Goal: Information Seeking & Learning: Learn about a topic

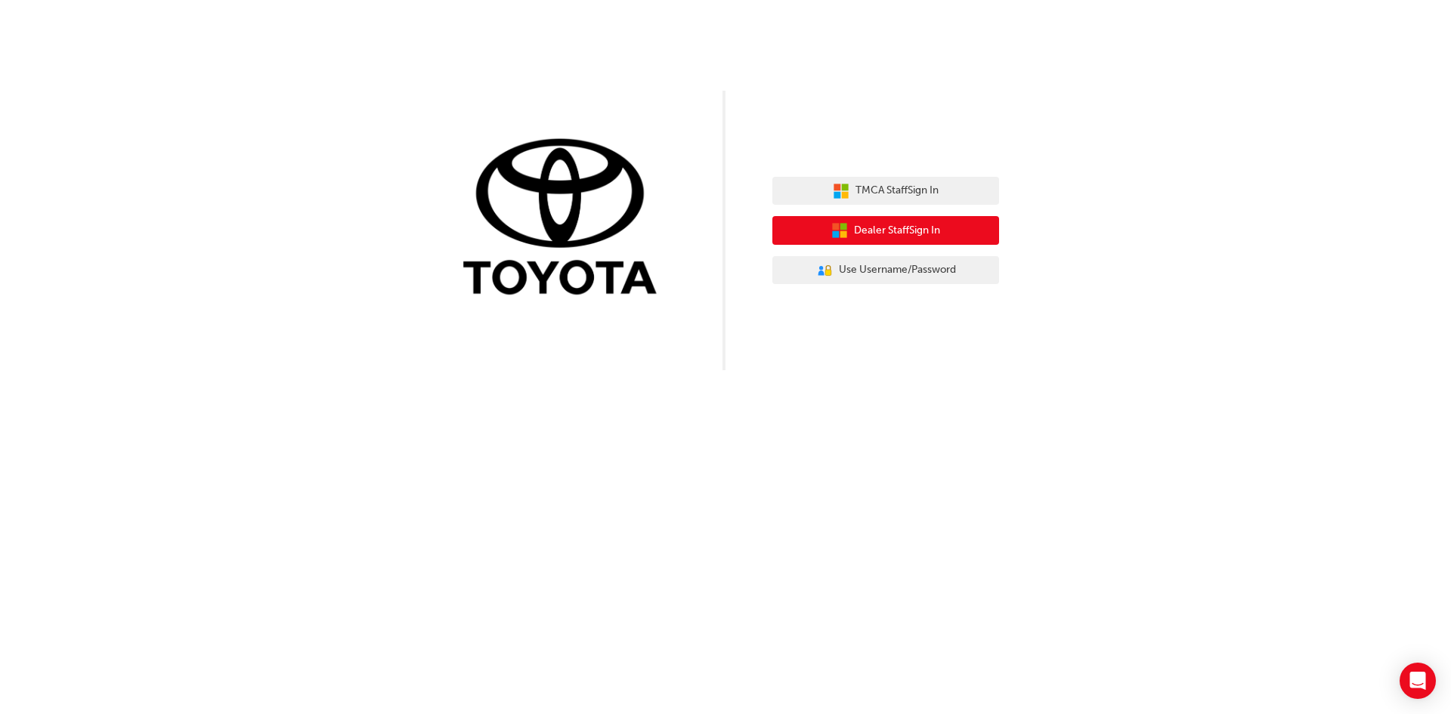
click at [874, 233] on span "Dealer Staff Sign In" at bounding box center [897, 230] width 86 height 17
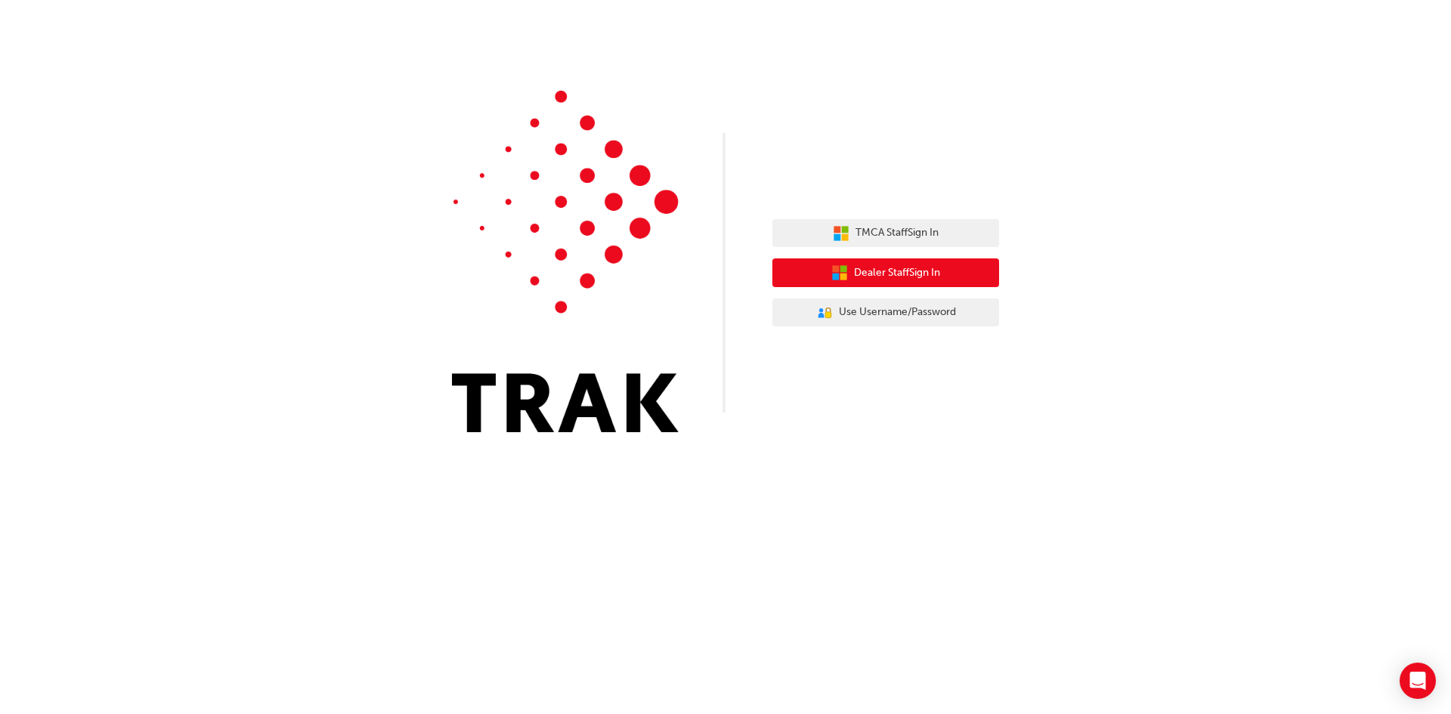
click at [895, 272] on span "Dealer Staff Sign In" at bounding box center [897, 272] width 86 height 17
click at [891, 276] on span "Dealer Staff Sign In" at bounding box center [897, 272] width 86 height 17
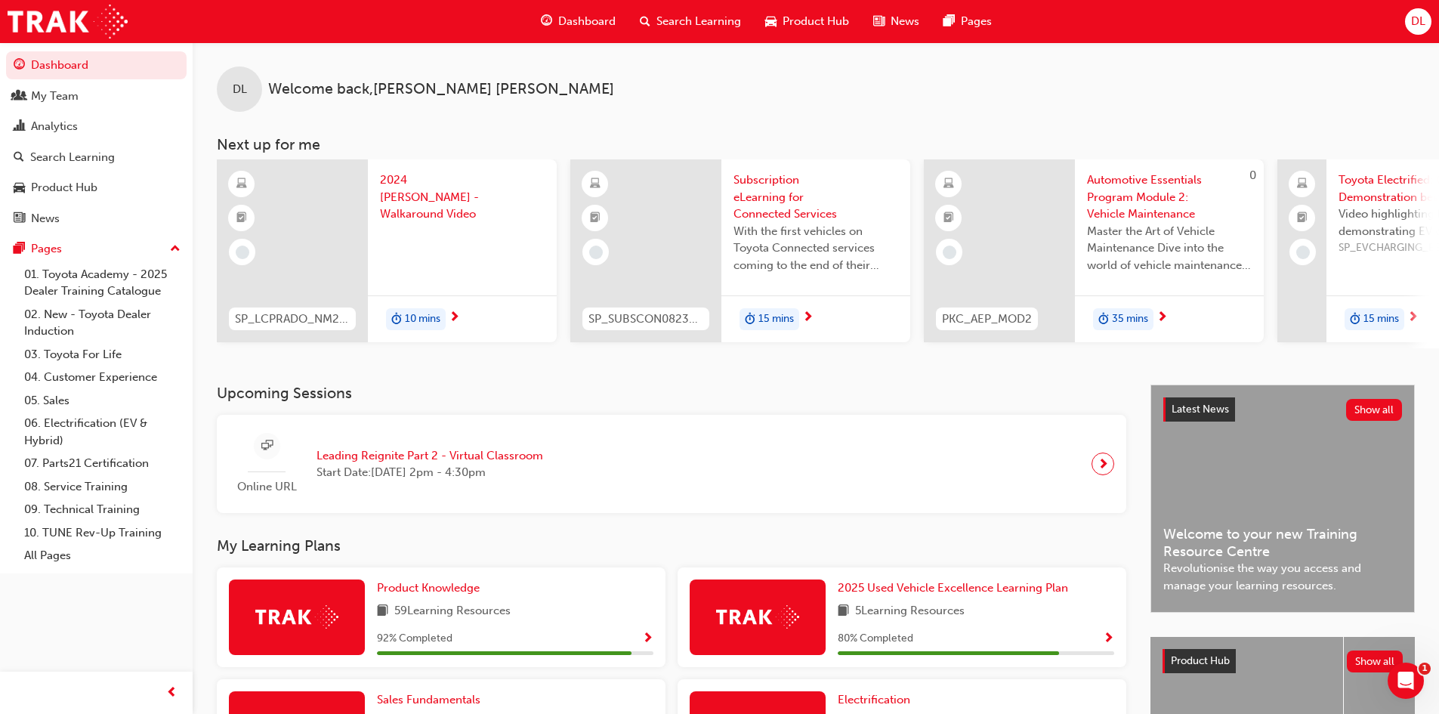
click at [573, 17] on span "Dashboard" at bounding box center [586, 21] width 57 height 17
click at [716, 20] on span "Search Learning" at bounding box center [699, 21] width 85 height 17
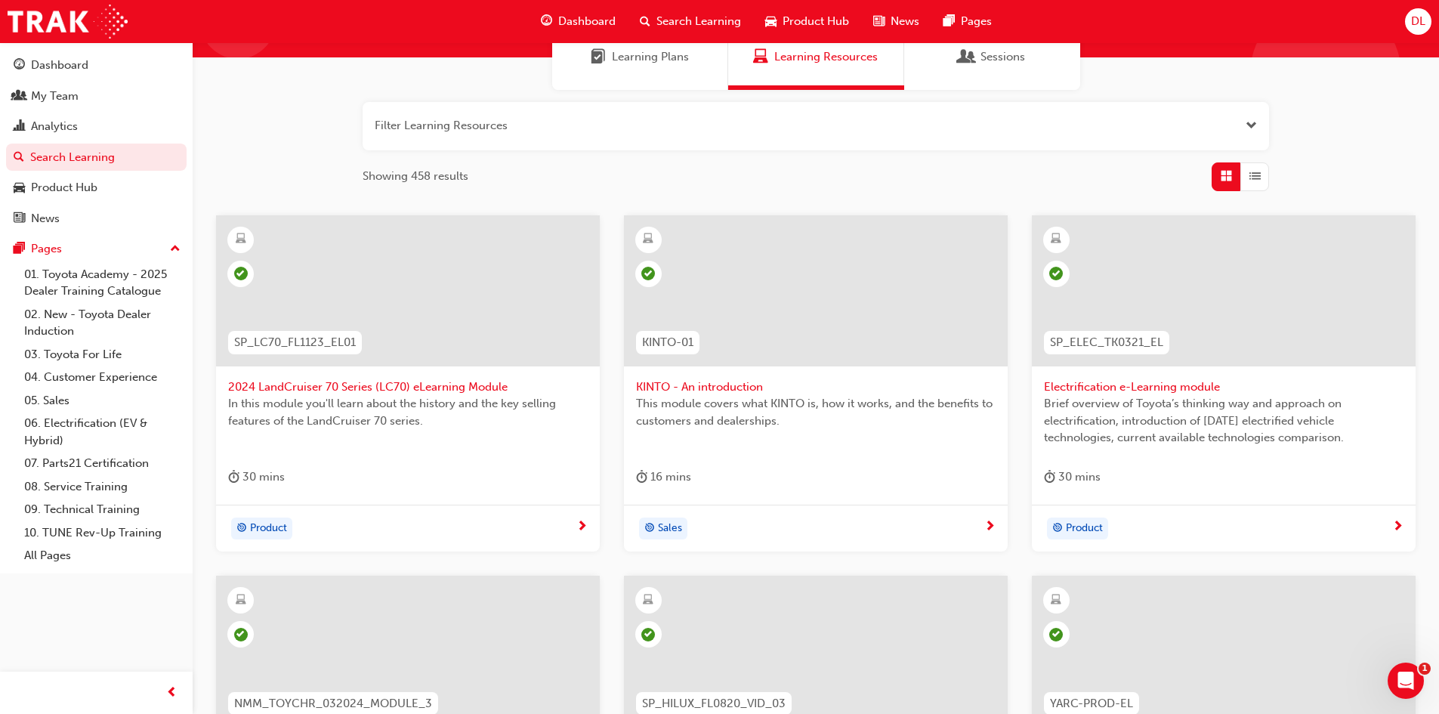
scroll to position [151, 0]
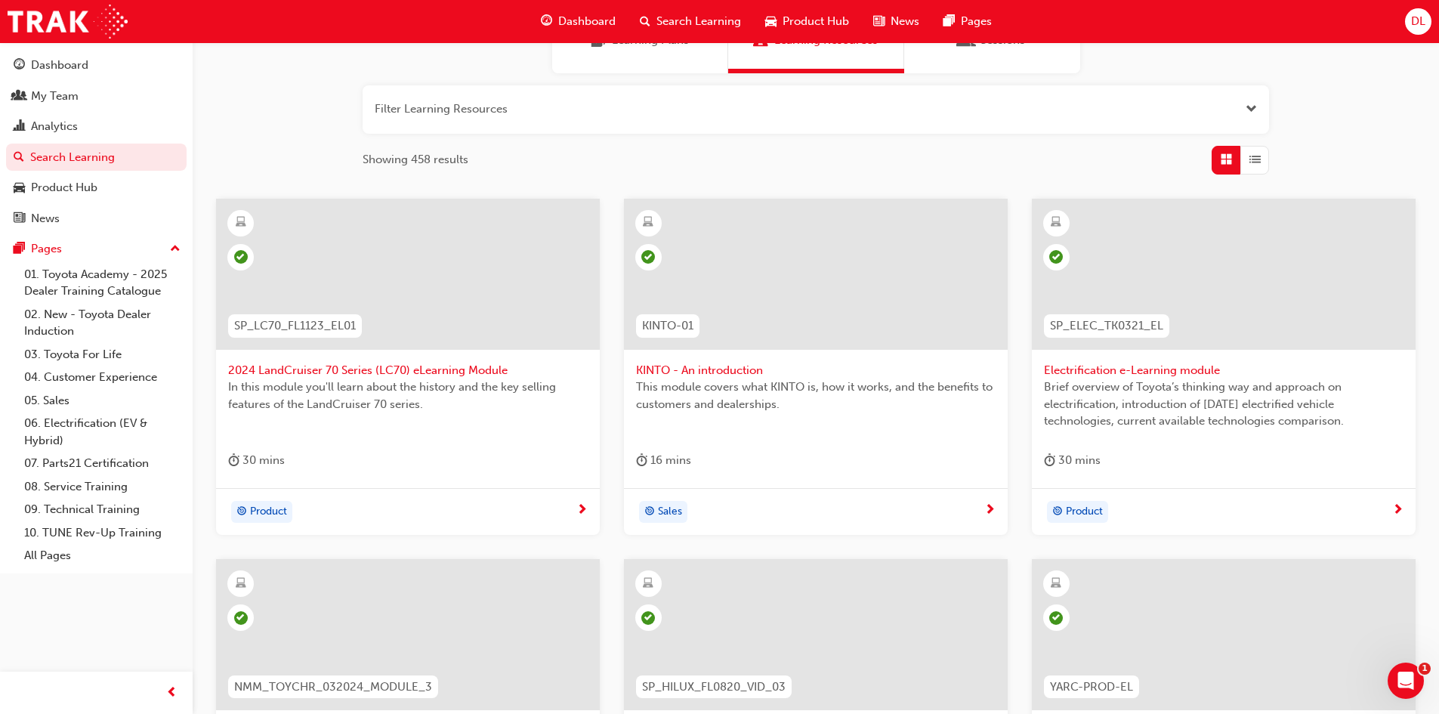
click at [350, 395] on span "In this module you'll learn about the history and the key selling features of t…" at bounding box center [408, 396] width 360 height 34
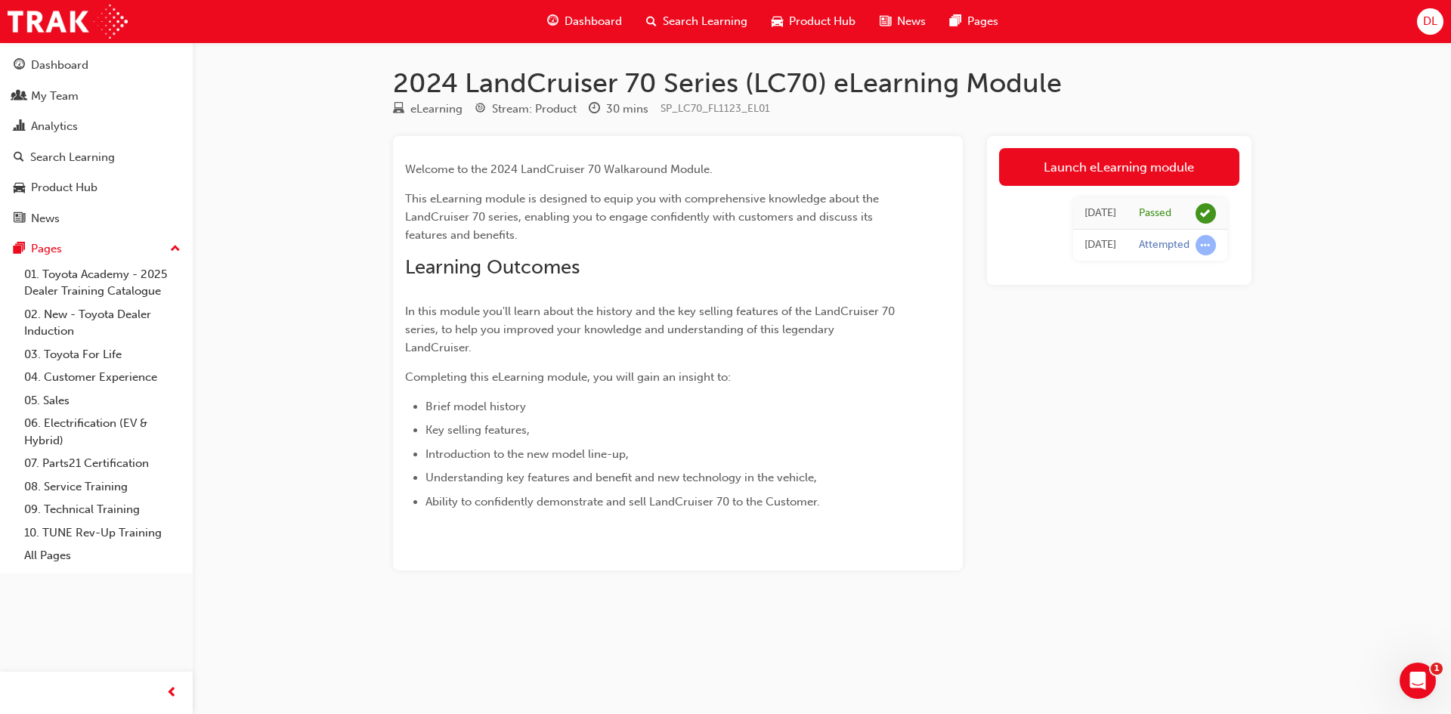
click at [682, 22] on span "Search Learning" at bounding box center [705, 21] width 85 height 17
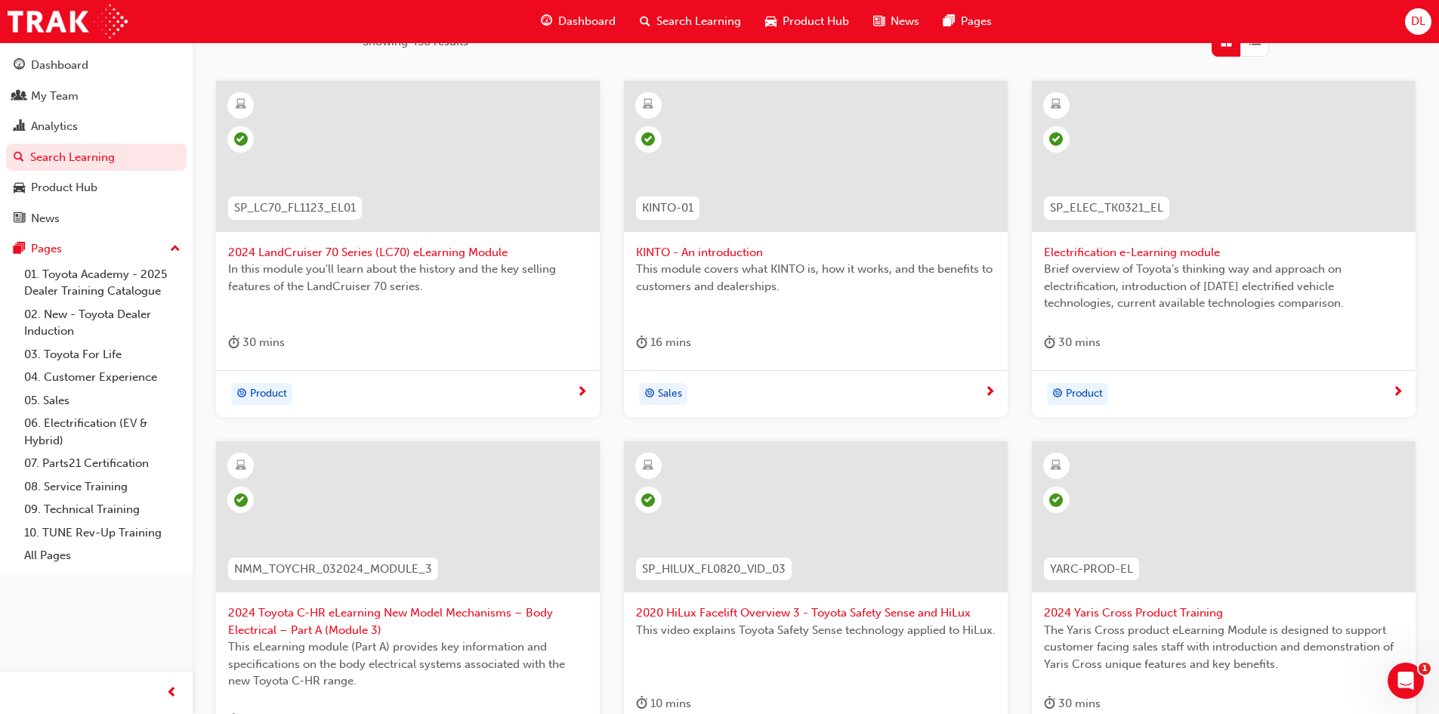
scroll to position [302, 0]
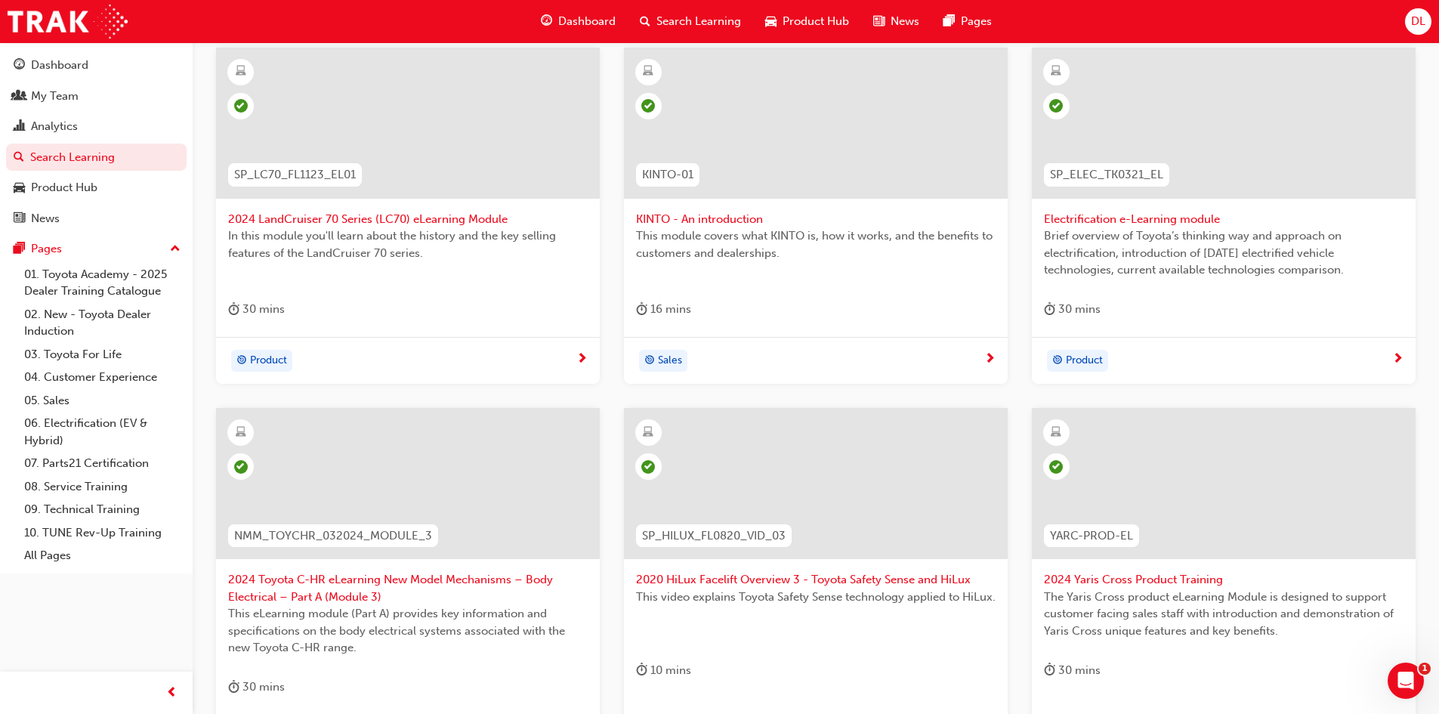
click at [847, 182] on div at bounding box center [816, 123] width 384 height 151
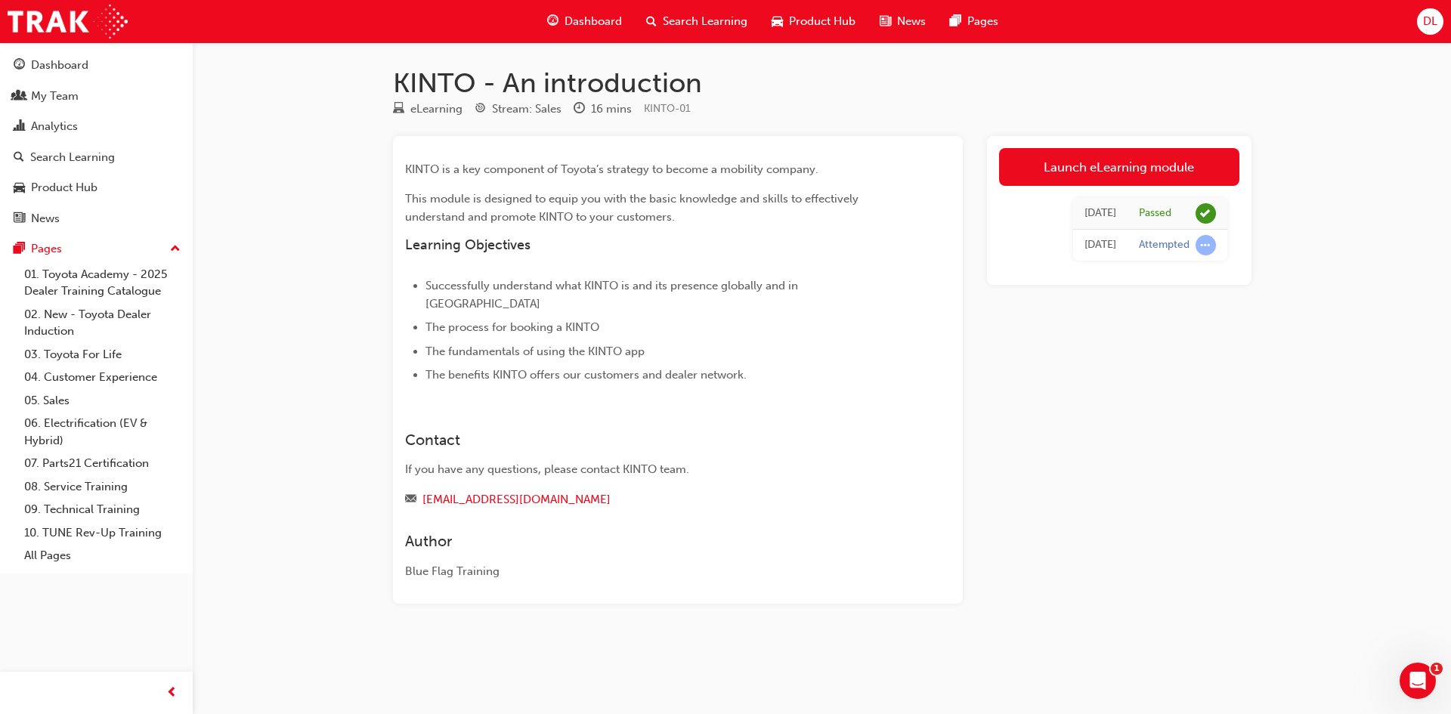
click at [694, 20] on span "Search Learning" at bounding box center [705, 21] width 85 height 17
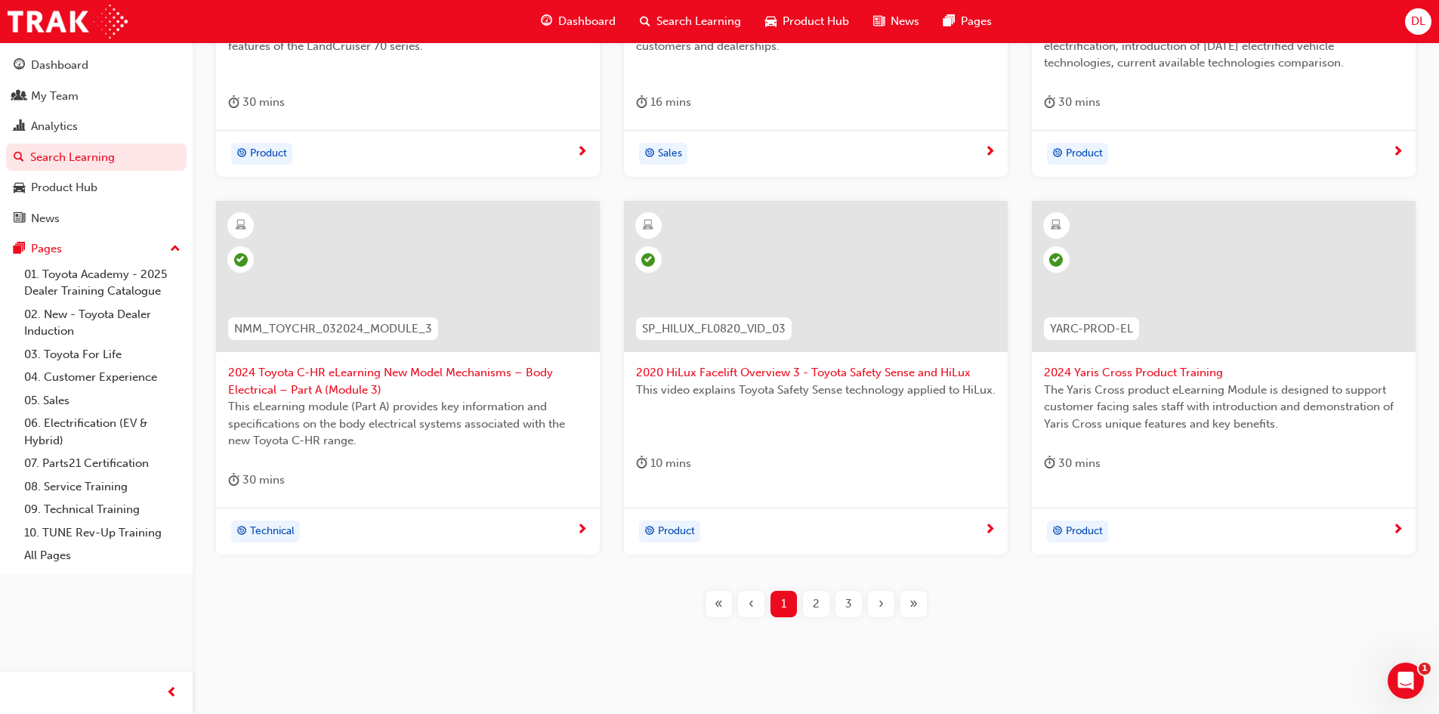
scroll to position [535, 0]
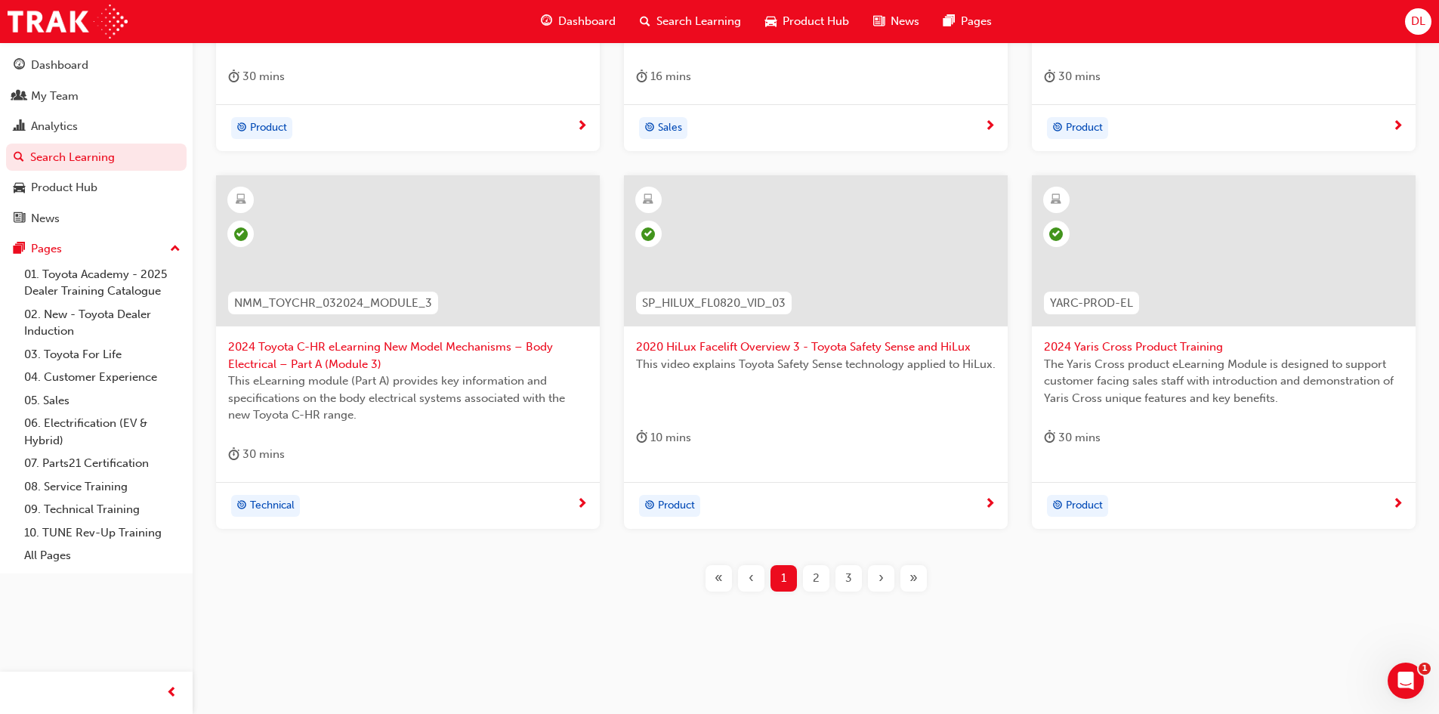
click at [358, 359] on span "2024 Toyota C-HR eLearning New Model Mechanisms – Body Electrical – Part A (Mod…" at bounding box center [408, 355] width 360 height 34
